Goal: Task Accomplishment & Management: Manage account settings

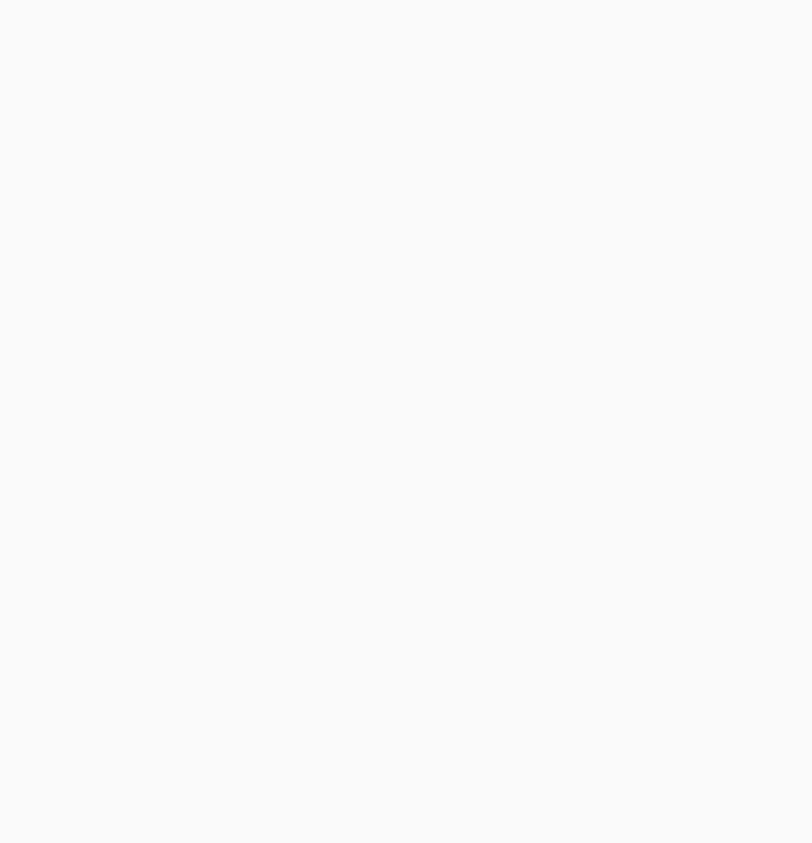
click at [243, 401] on body at bounding box center [406, 421] width 812 height 843
click at [243, 401] on email "[EMAIL_ADDRESS][DOMAIN_NAME]" at bounding box center [210, 407] width 228 height 31
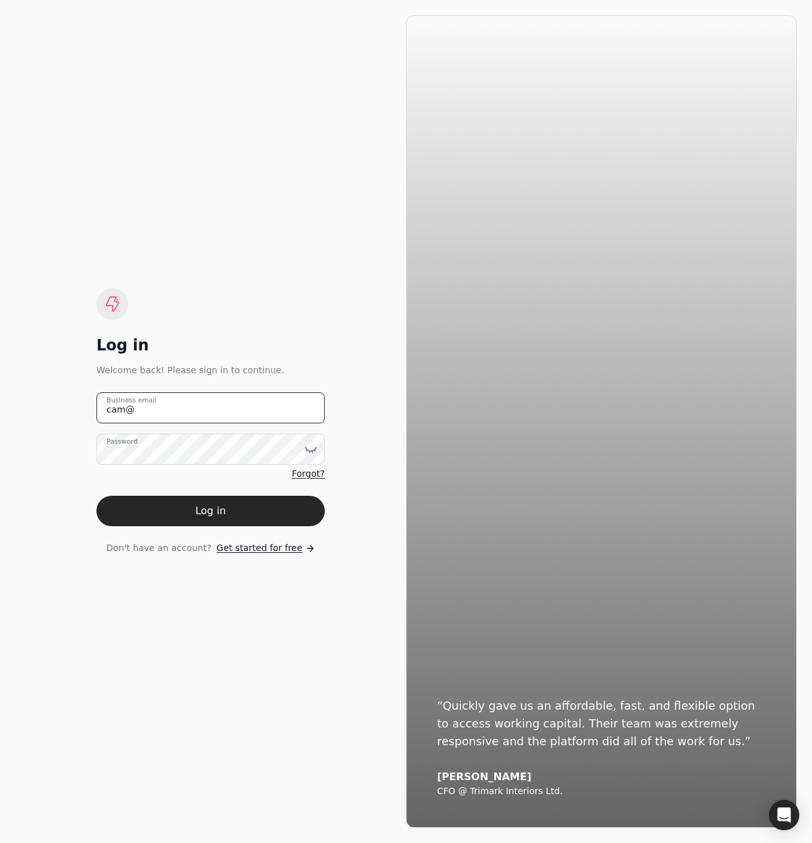
type email "[EMAIL_ADDRESS][DOMAIN_NAME]"
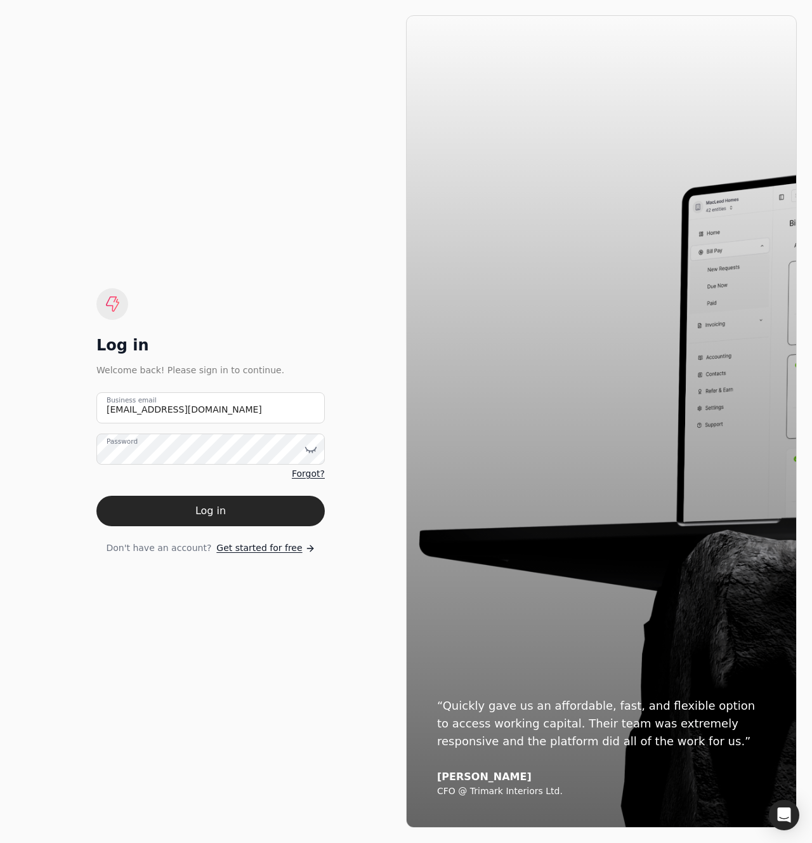
click at [96, 496] on button "Log in" at bounding box center [210, 511] width 228 height 30
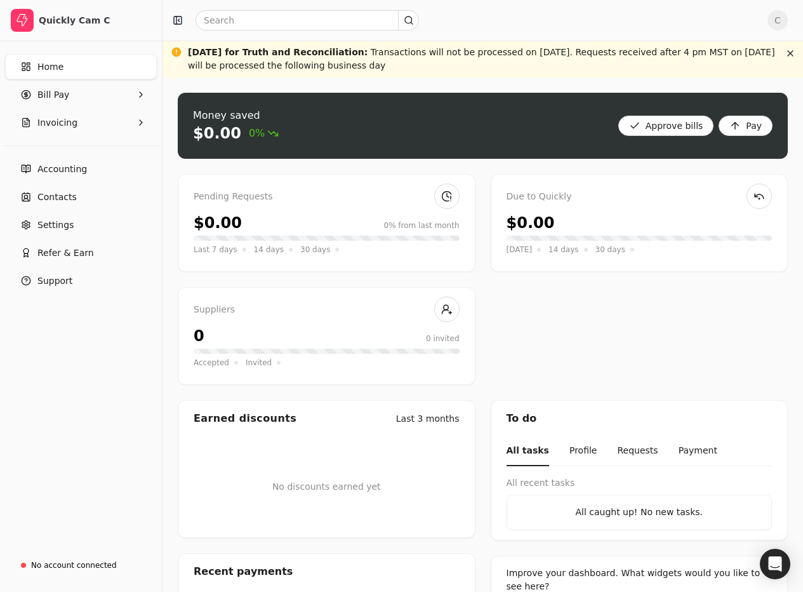
click at [375, 241] on div "Last 7 days 14 days 30 days" at bounding box center [327, 245] width 266 height 20
click at [483, 152] on div "Money saved $0.00 0% Approve bills Pay" at bounding box center [483, 126] width 610 height 66
click at [175, 190] on div "Money saved $0.00 0% Approve bills Pay Pending Requests $0.00 0% from last mont…" at bounding box center [482, 396] width 640 height 638
click at [72, 235] on link "Settings" at bounding box center [81, 224] width 152 height 25
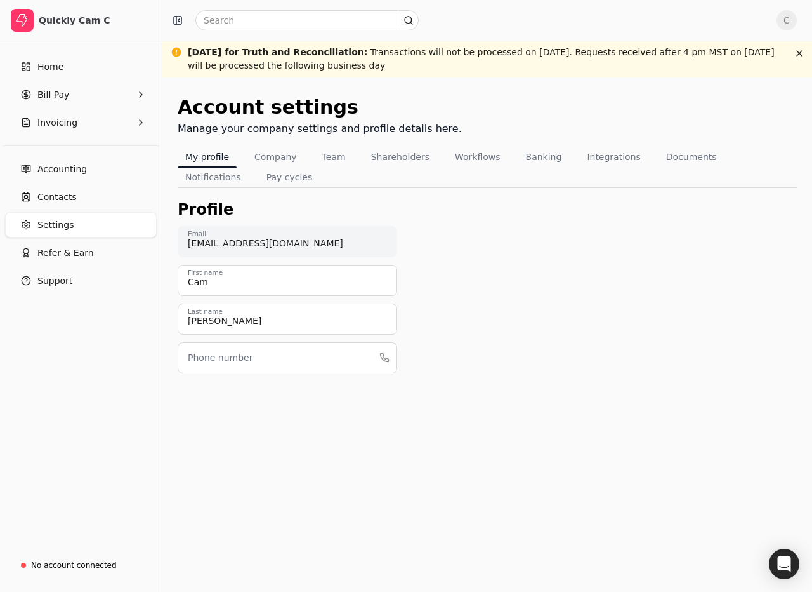
click at [434, 202] on div "Profile" at bounding box center [487, 209] width 619 height 23
click at [543, 138] on div "Account settings Manage your company settings and profile details here." at bounding box center [487, 120] width 619 height 54
click at [541, 152] on button "Banking" at bounding box center [544, 157] width 51 height 20
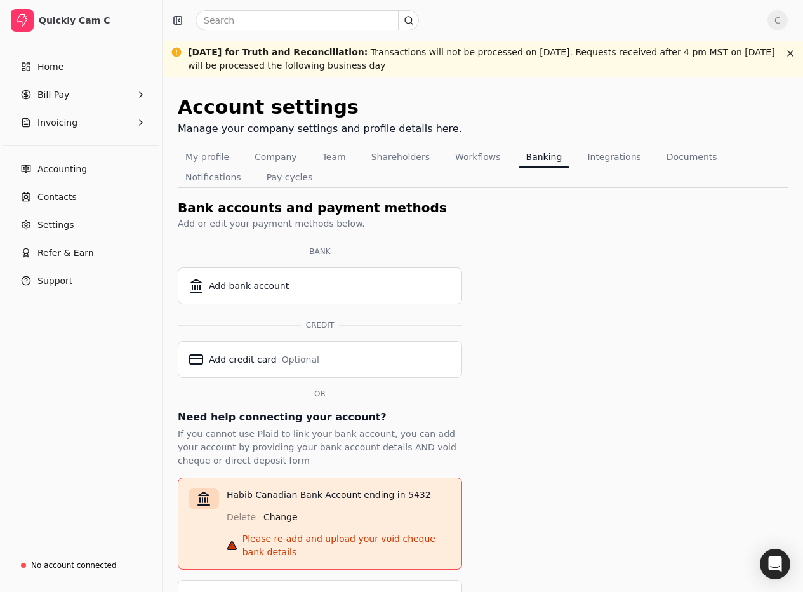
click at [704, 456] on div "Account settings Manage your company settings and profile details here. My prof…" at bounding box center [483, 354] width 610 height 522
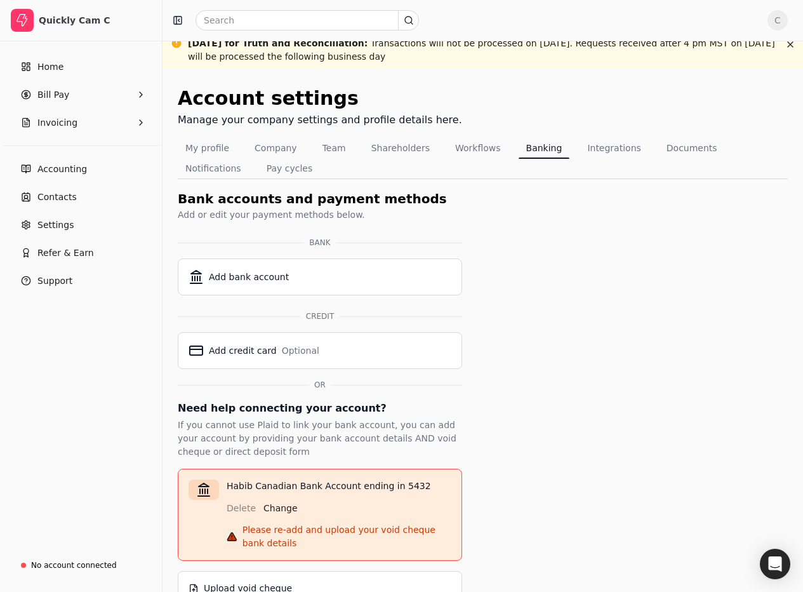
scroll to position [38, 0]
